Goal: Obtain resource: Obtain resource

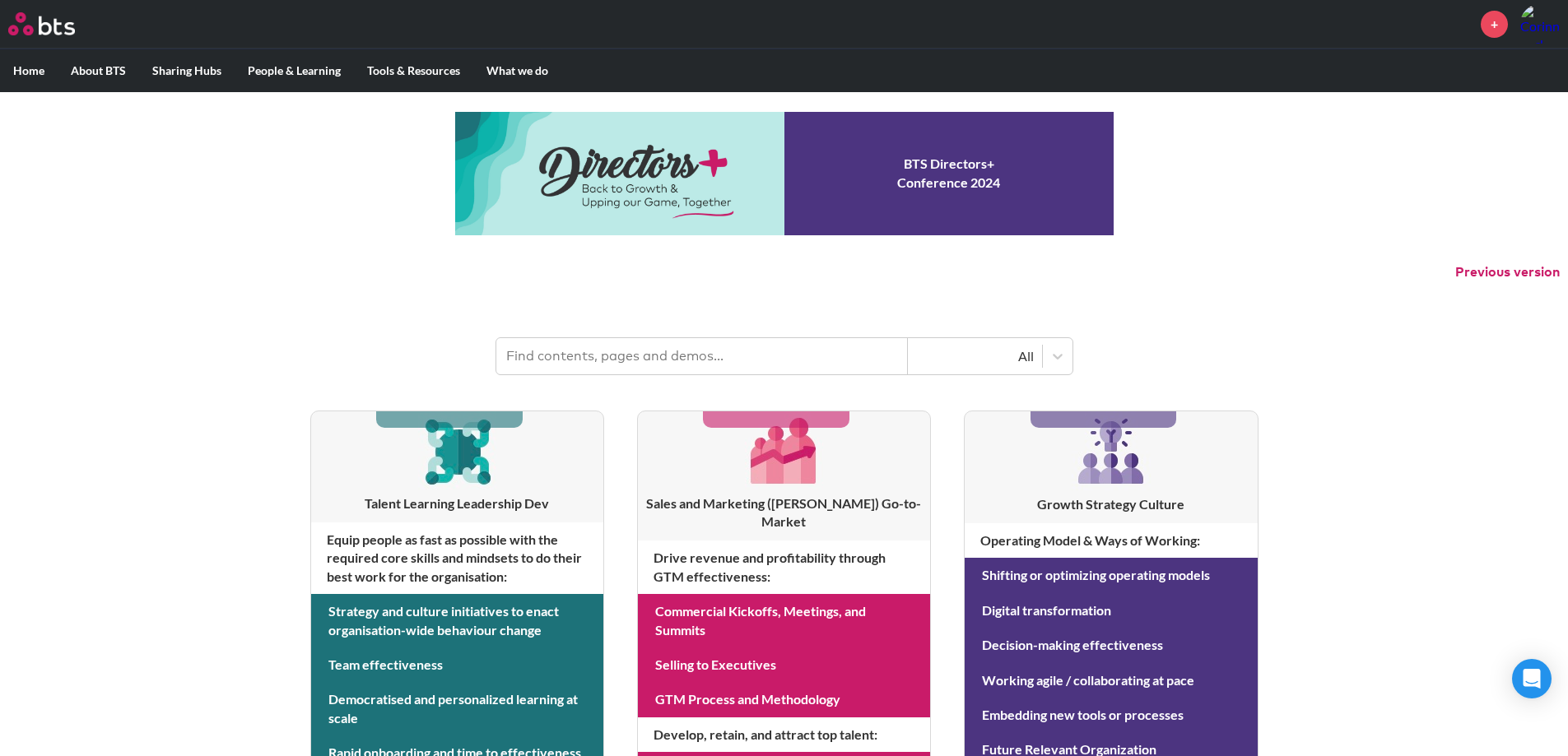
click at [685, 352] on input "text" at bounding box center [702, 356] width 411 height 36
type input "leadership signature"
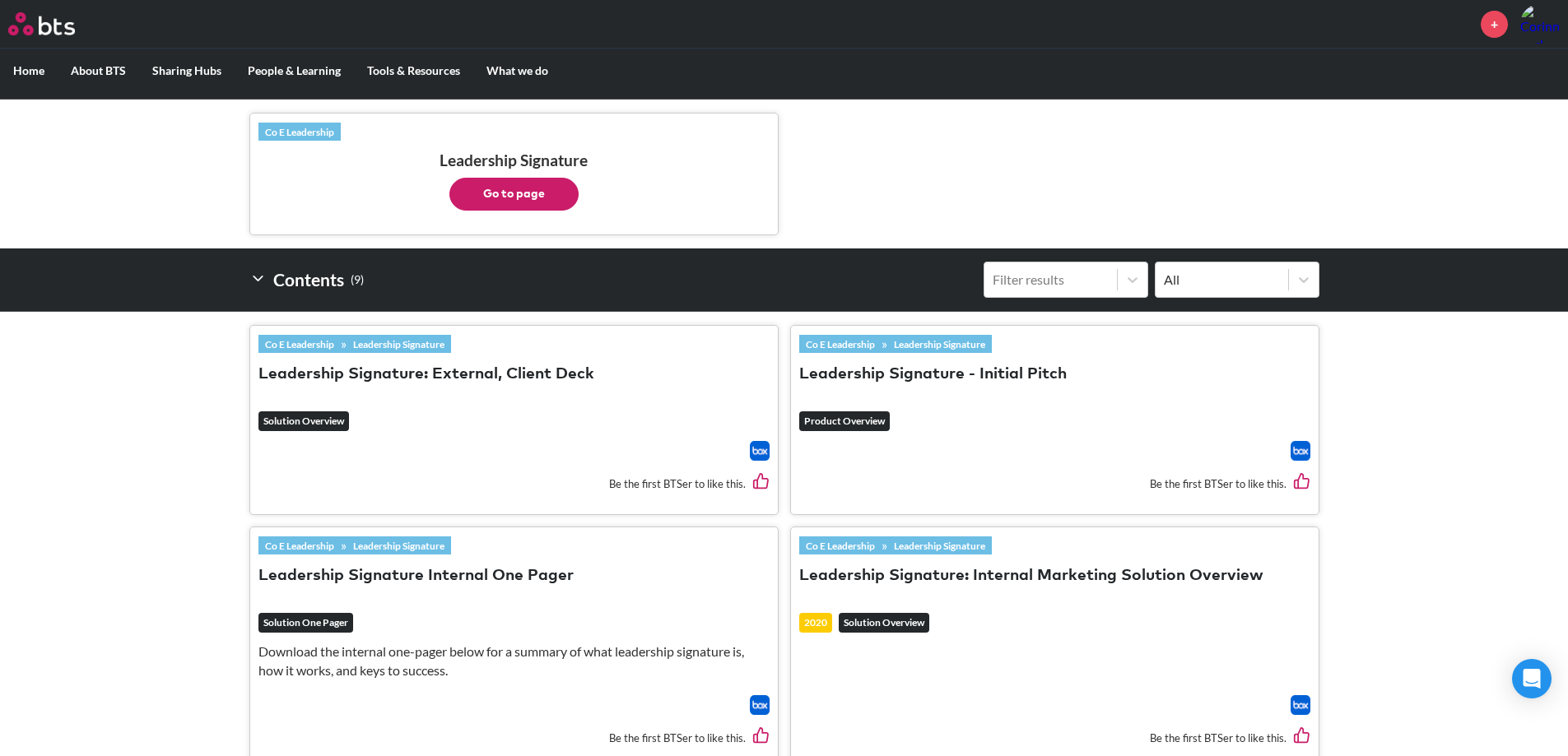
scroll to position [353, 0]
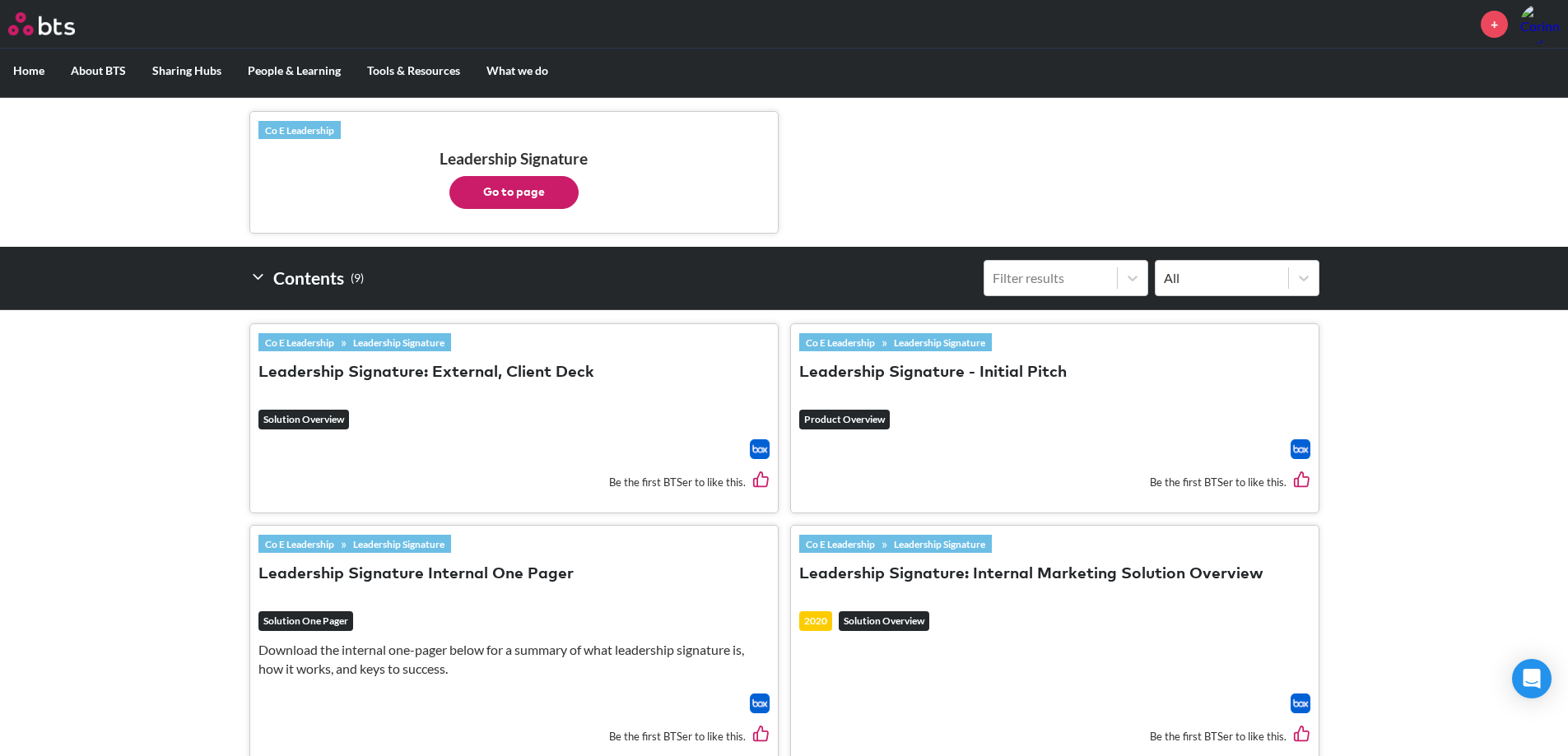
click at [335, 366] on button "Leadership Signature: External, Client Deck" at bounding box center [426, 373] width 336 height 22
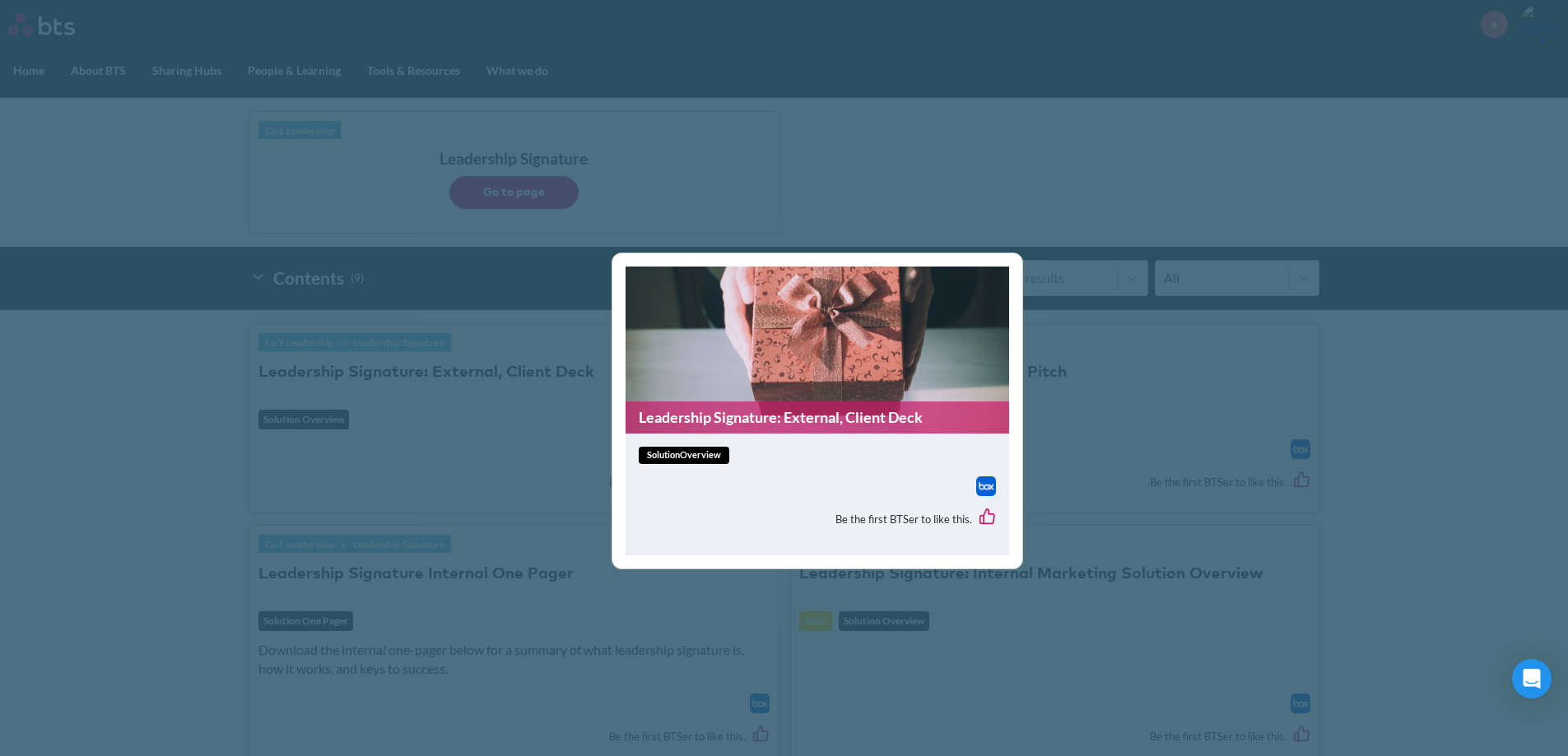
click at [985, 495] on img at bounding box center [986, 486] width 19 height 19
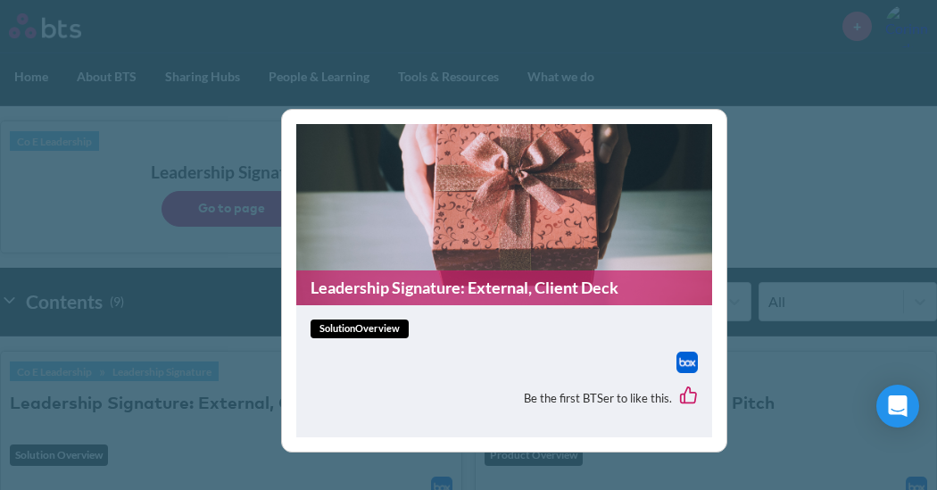
click at [808, 95] on div "Leadership Signature: External, Client Deck solutionOverview Be the first BTSer…" at bounding box center [468, 245] width 937 height 490
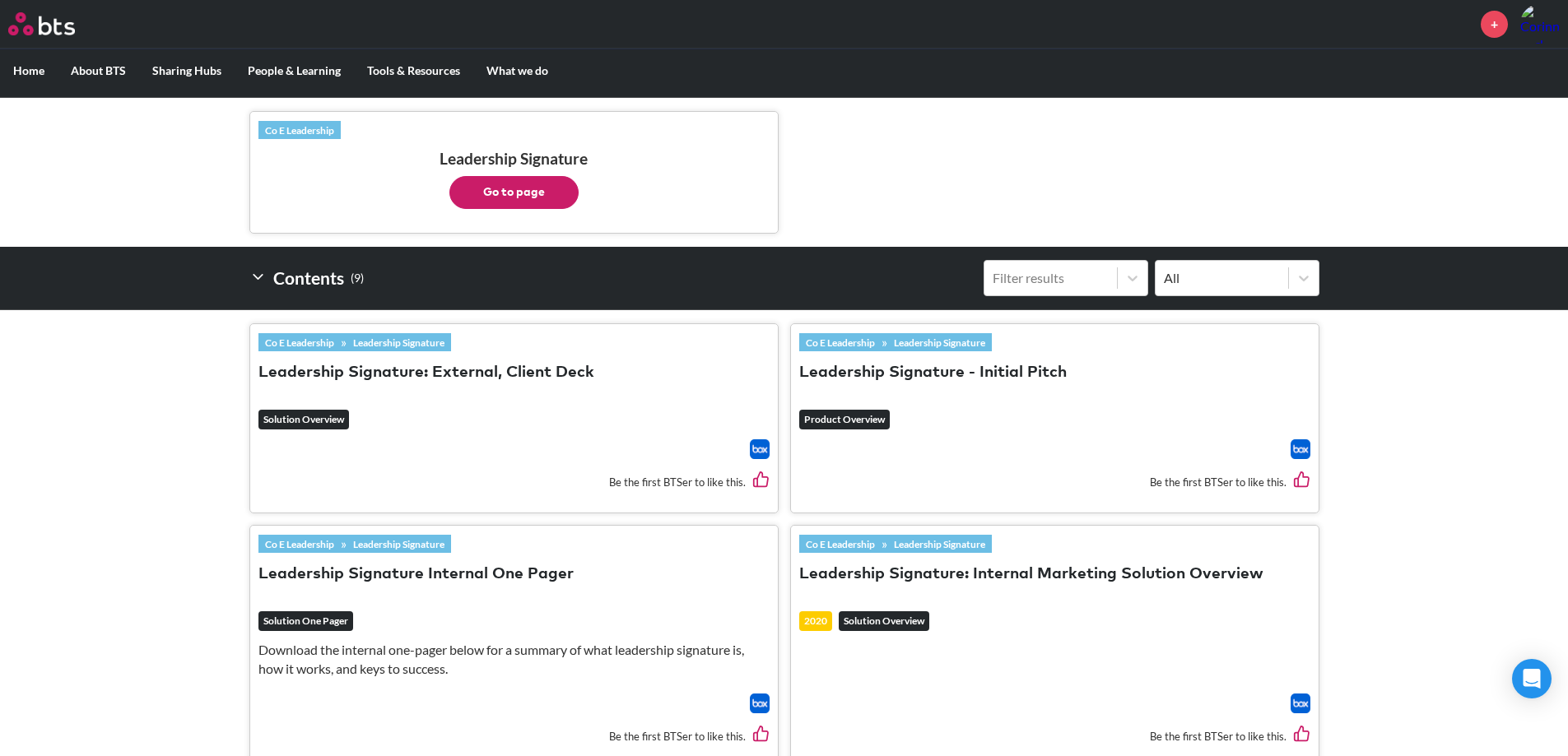
click at [1302, 450] on img at bounding box center [1301, 449] width 19 height 19
click at [492, 190] on button "Go to page" at bounding box center [514, 193] width 129 height 33
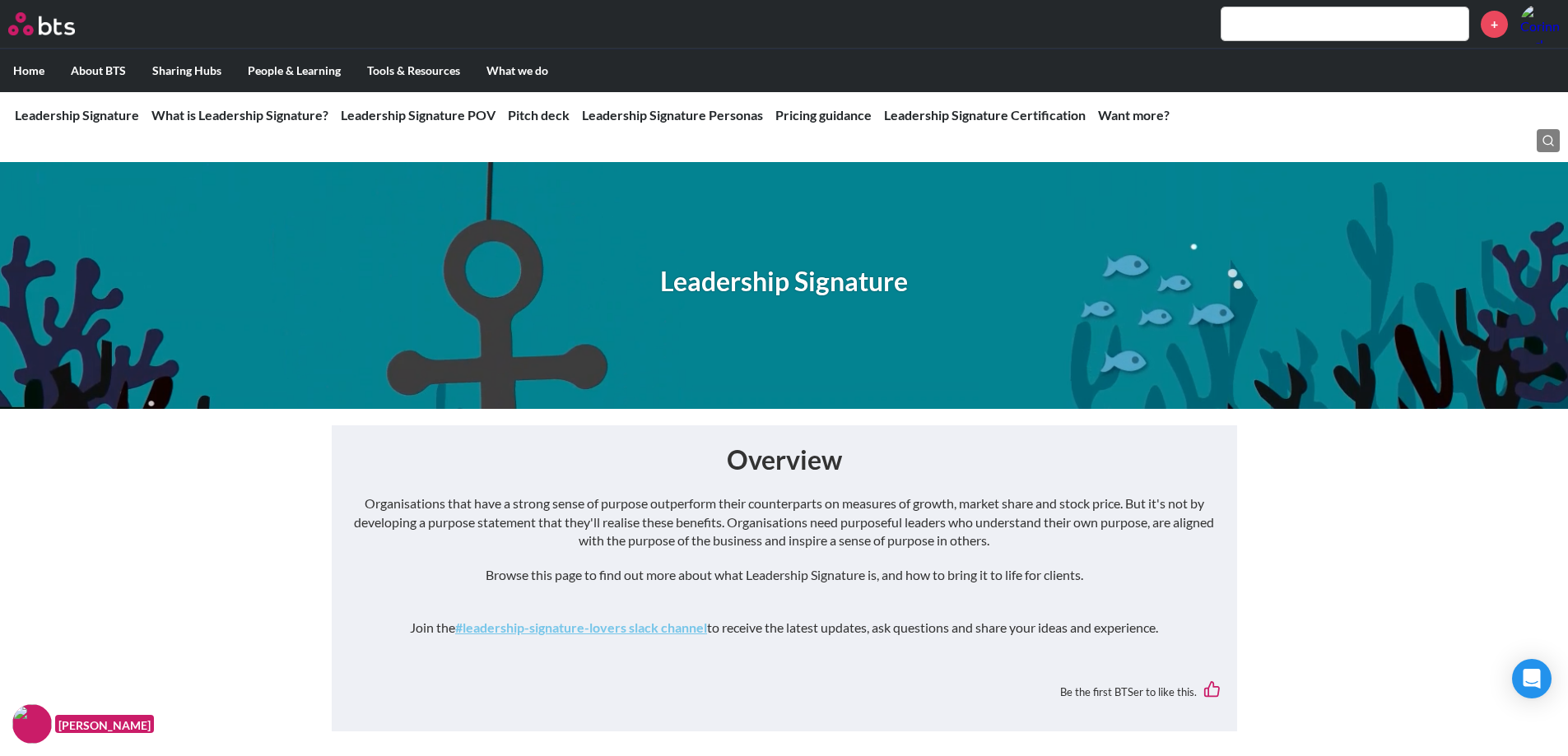
scroll to position [662, 0]
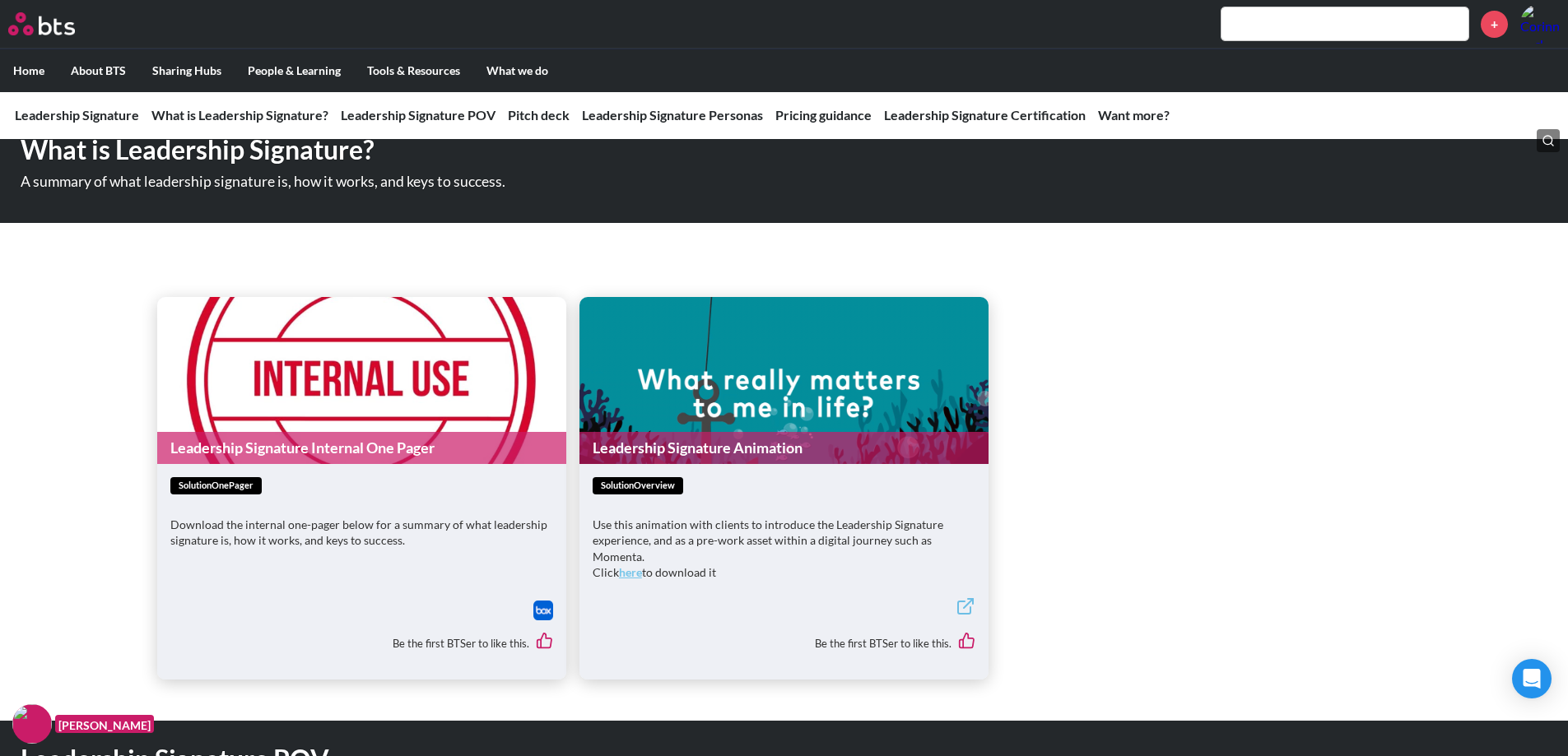
click at [540, 611] on img at bounding box center [542, 610] width 19 height 19
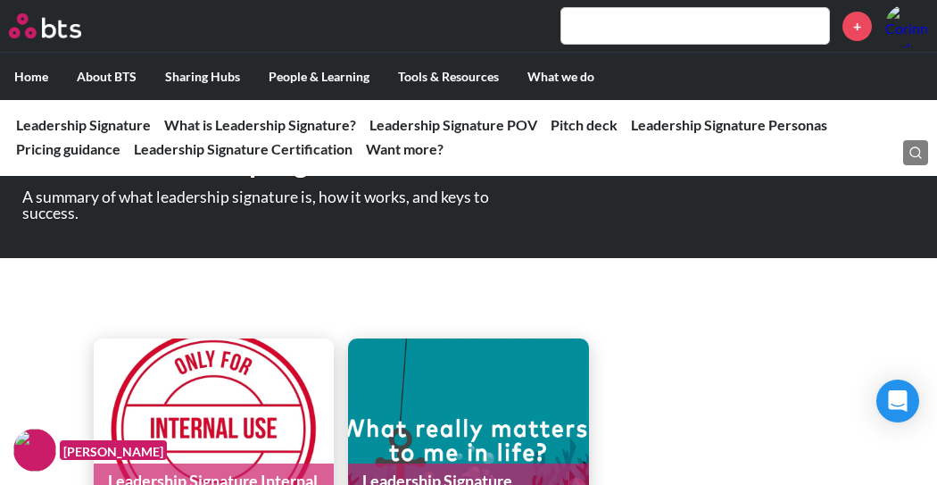
drag, startPoint x: 366, startPoint y: 277, endPoint x: 441, endPoint y: 236, distance: 85.5
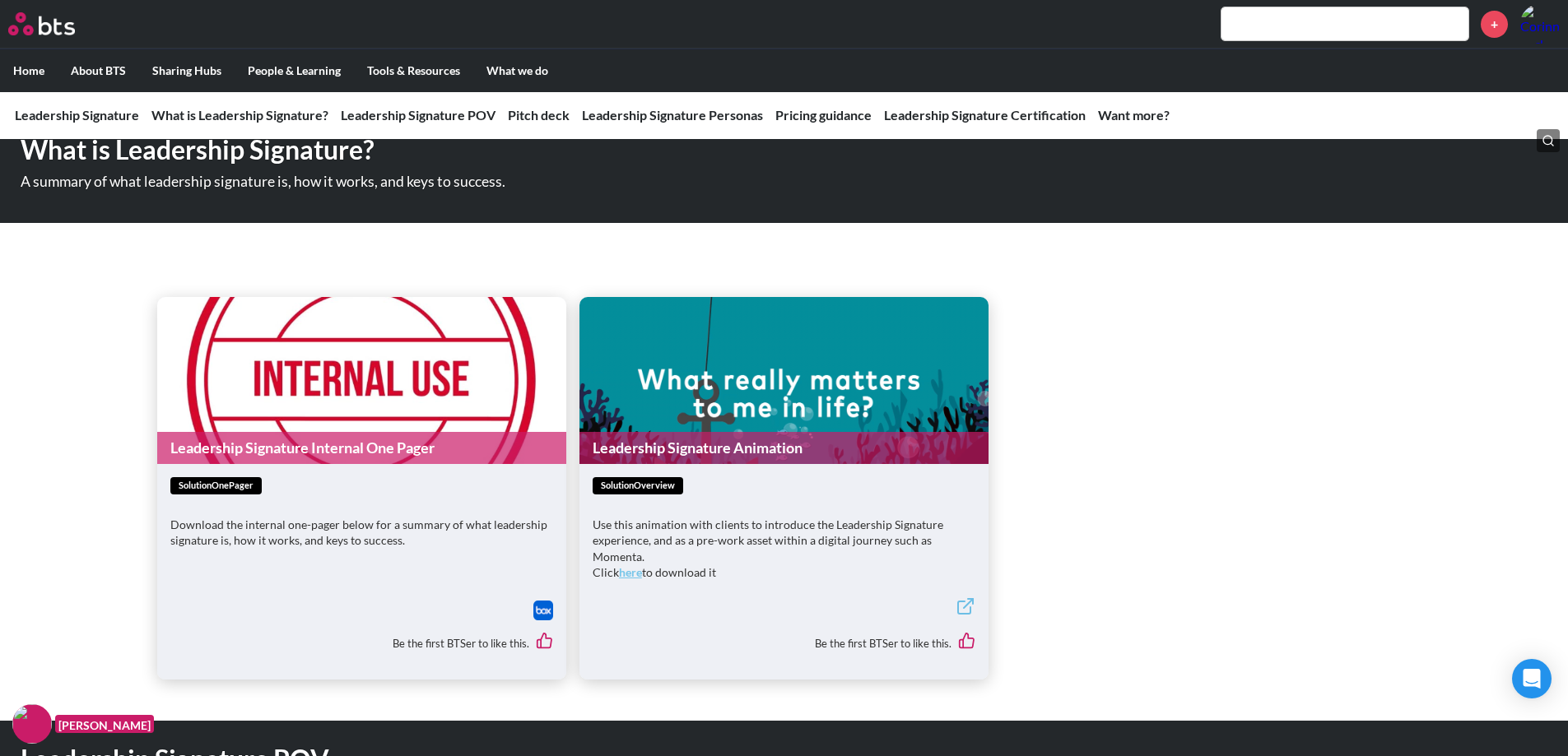
click at [542, 613] on img at bounding box center [542, 610] width 19 height 19
